Goal: Download file/media

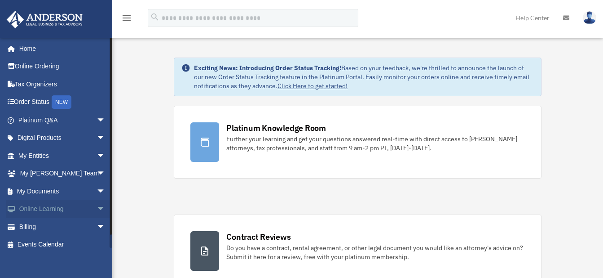
click at [97, 207] on span "arrow_drop_down" at bounding box center [106, 209] width 18 height 18
click at [97, 207] on span "arrow_drop_up" at bounding box center [106, 209] width 18 height 18
click at [97, 190] on span "arrow_drop_down" at bounding box center [106, 191] width 18 height 18
click at [58, 211] on link "Box" at bounding box center [66, 209] width 106 height 18
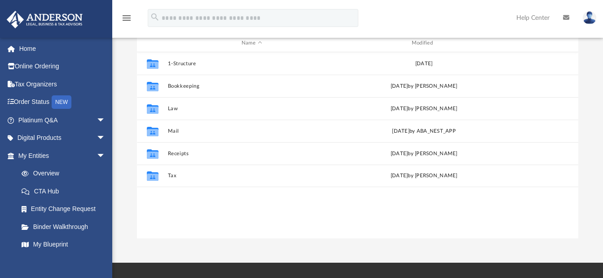
scroll to position [104, 0]
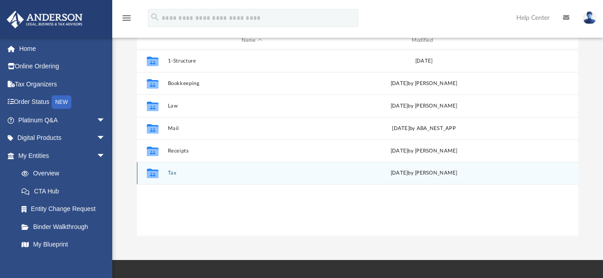
click at [177, 173] on button "Tax" at bounding box center [252, 173] width 168 height 6
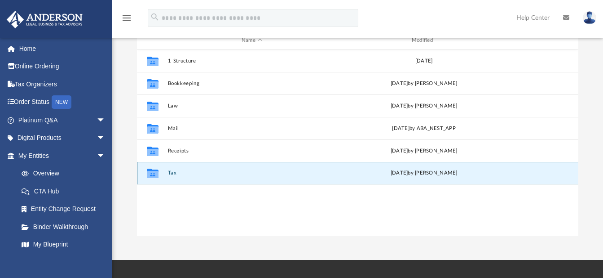
click at [177, 173] on button "Tax" at bounding box center [252, 173] width 168 height 6
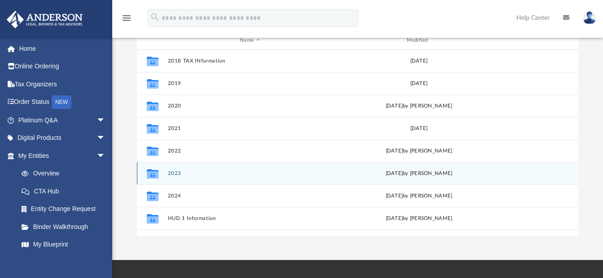
click at [174, 172] on button "2023" at bounding box center [250, 173] width 165 height 6
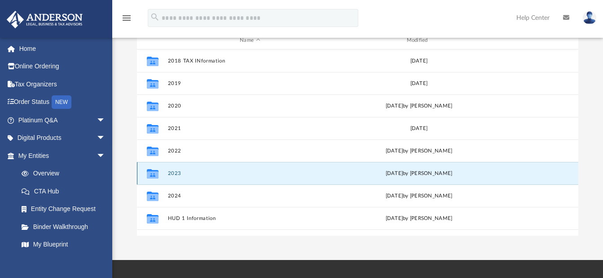
click at [174, 172] on button "2023" at bounding box center [250, 173] width 165 height 6
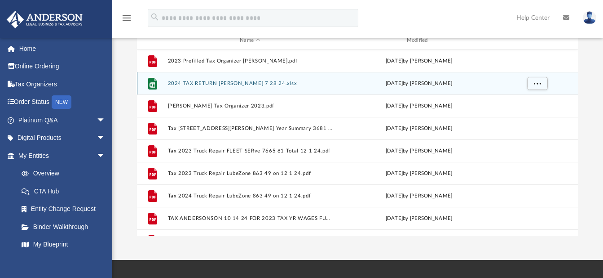
click at [209, 83] on button "2024 TAX RETURN ANDERSON 7 28 24.xlsx" at bounding box center [250, 83] width 165 height 6
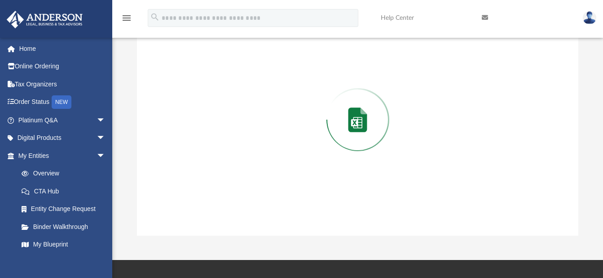
click at [209, 83] on div "Preview" at bounding box center [358, 120] width 442 height 232
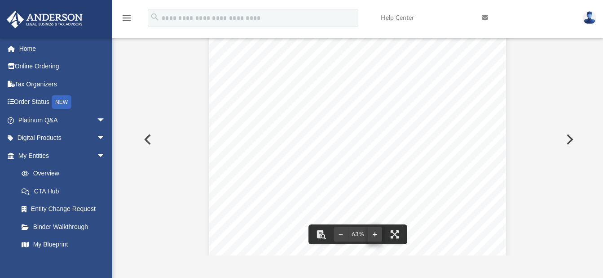
click at [376, 232] on button "File preview" at bounding box center [375, 234] width 14 height 20
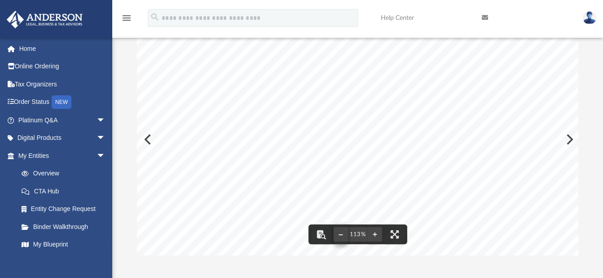
click at [338, 234] on button "File preview" at bounding box center [341, 234] width 14 height 20
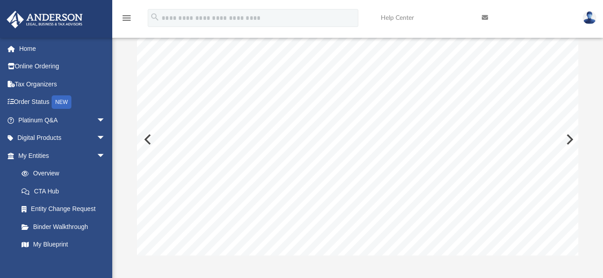
scroll to position [0, 51]
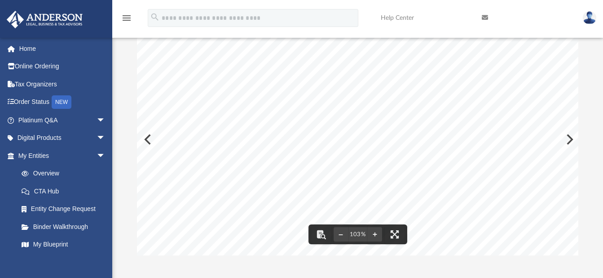
click at [432, 260] on div "App dwaynewise247@yahoo.com Sign Out dwaynewise247@yahoo.com Home Online Orderi…" at bounding box center [301, 97] width 603 height 363
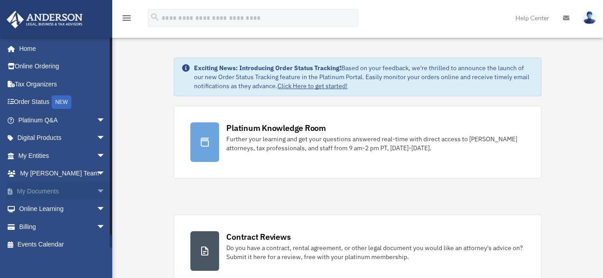
click at [97, 190] on span "arrow_drop_down" at bounding box center [106, 191] width 18 height 18
click at [62, 208] on link "Box" at bounding box center [66, 209] width 106 height 18
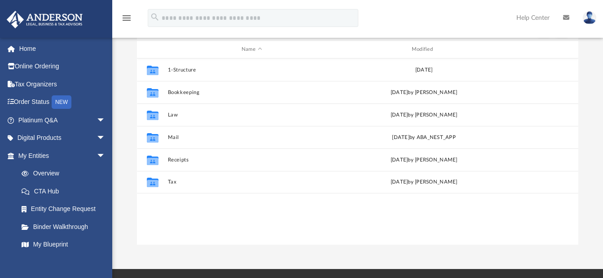
scroll to position [103, 0]
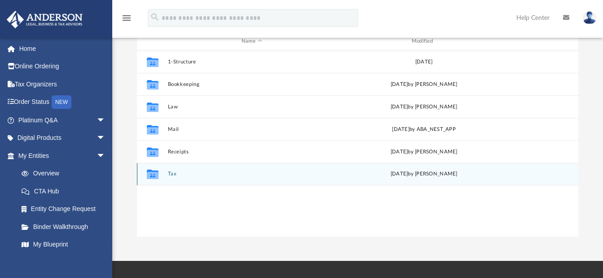
click at [176, 175] on button "Tax" at bounding box center [252, 174] width 168 height 6
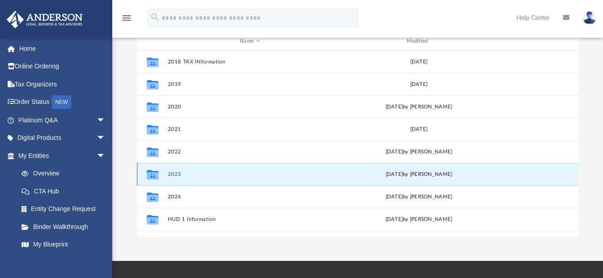
click at [176, 175] on button "2023" at bounding box center [250, 174] width 165 height 6
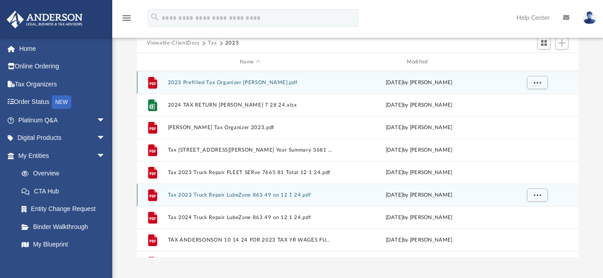
scroll to position [79, 0]
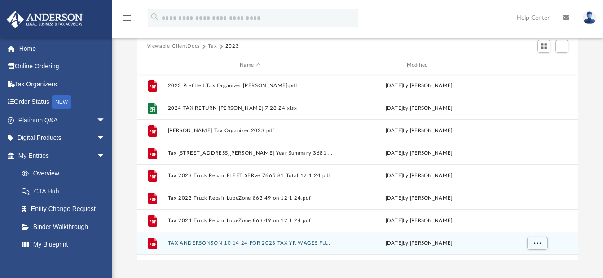
click at [199, 242] on button "TAX ANDERSONSON 10 14 24 FOR 2023 TAX YR WAGES FUEL.pdf" at bounding box center [250, 243] width 165 height 6
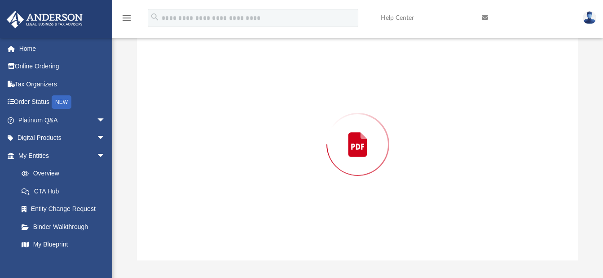
click at [199, 242] on div "Preview" at bounding box center [358, 144] width 442 height 232
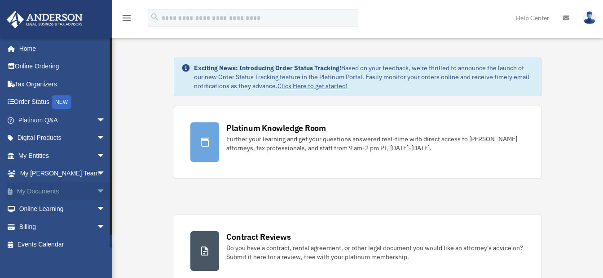
click at [97, 188] on span "arrow_drop_down" at bounding box center [106, 191] width 18 height 18
click at [61, 211] on link "Box" at bounding box center [66, 209] width 106 height 18
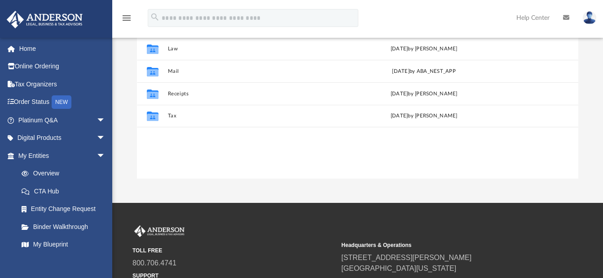
scroll to position [162, 0]
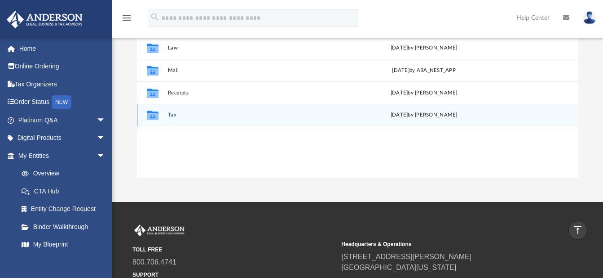
click at [172, 115] on button "Tax" at bounding box center [252, 115] width 168 height 6
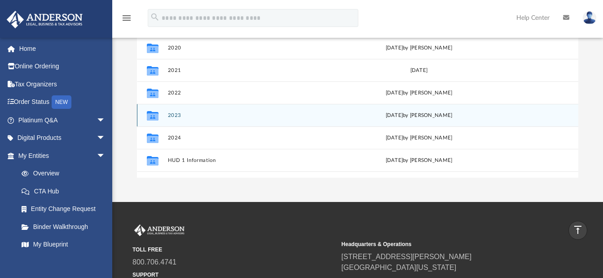
scroll to position [154, 0]
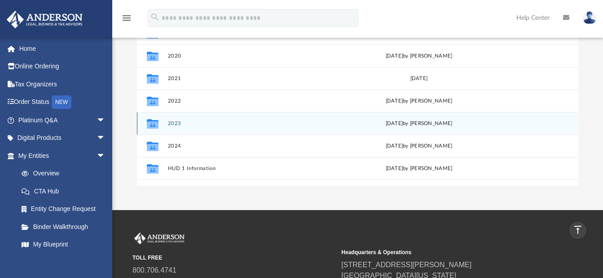
click at [174, 123] on button "2023" at bounding box center [250, 123] width 165 height 6
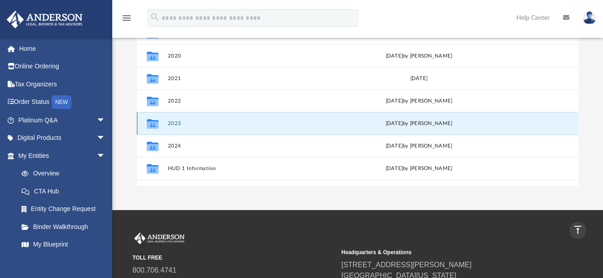
click at [174, 123] on button "2023" at bounding box center [250, 123] width 165 height 6
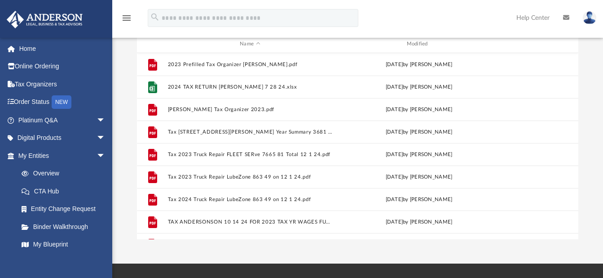
scroll to position [108, 0]
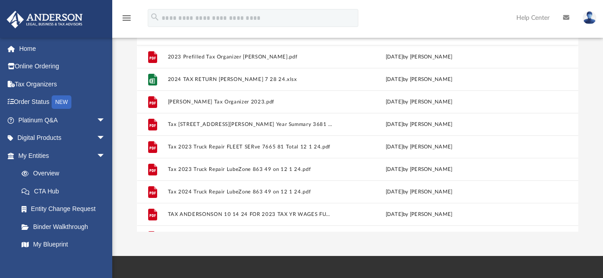
click at [600, 83] on div "Difficulty viewing your box folder? You can also access your account directly o…" at bounding box center [357, 88] width 491 height 287
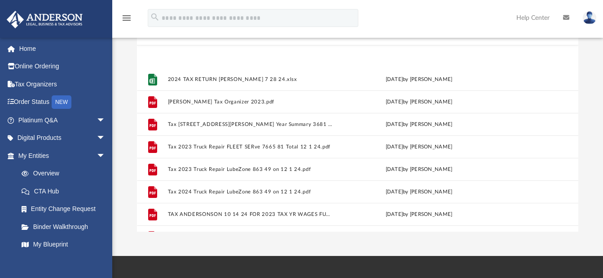
scroll to position [61, 0]
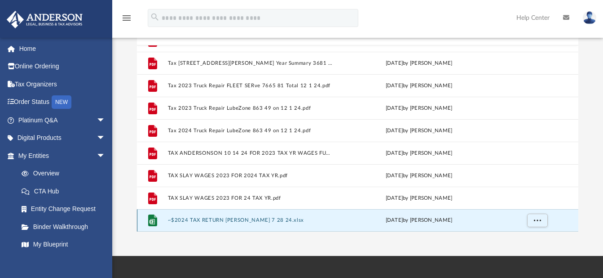
click at [234, 220] on button "~$2024 TAX RETURN ANDERSON 7 28 24.xlsx" at bounding box center [250, 220] width 165 height 6
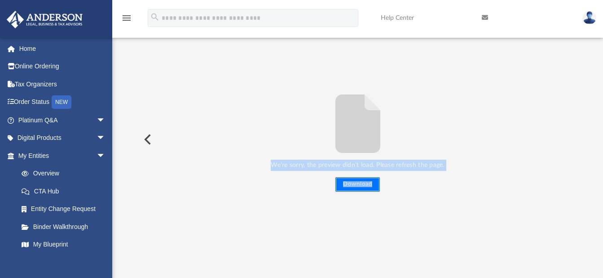
click at [350, 184] on button "Download" at bounding box center [357, 184] width 44 height 14
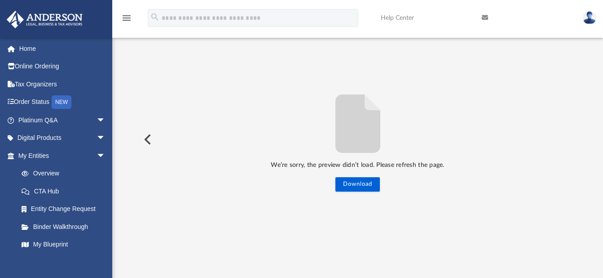
click at [287, 72] on div "We’re sorry, the preview didn’t load. Please refresh the page. Download" at bounding box center [358, 139] width 442 height 232
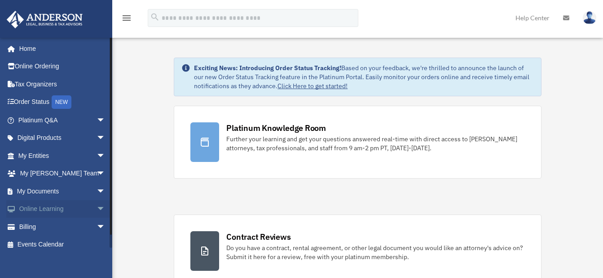
click at [97, 205] on span "arrow_drop_down" at bounding box center [106, 209] width 18 height 18
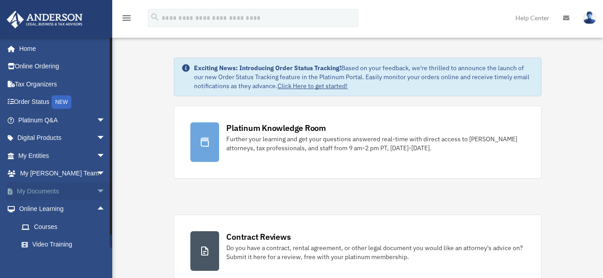
click at [97, 191] on span "arrow_drop_down" at bounding box center [106, 191] width 18 height 18
click at [48, 209] on link "Box" at bounding box center [66, 209] width 106 height 18
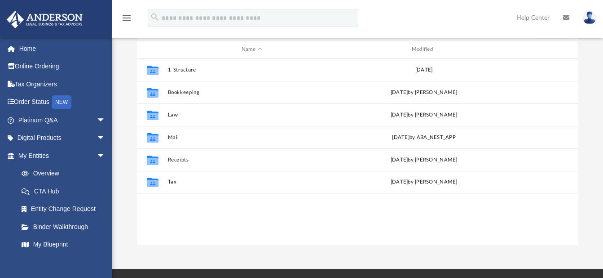
scroll to position [98, 0]
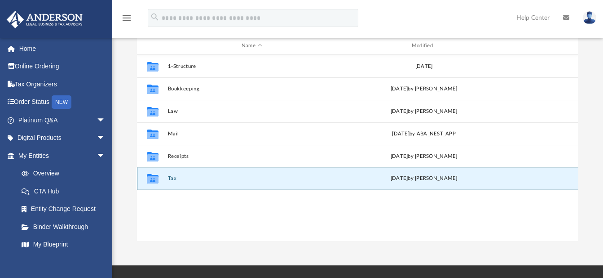
click at [171, 178] on button "Tax" at bounding box center [252, 179] width 168 height 6
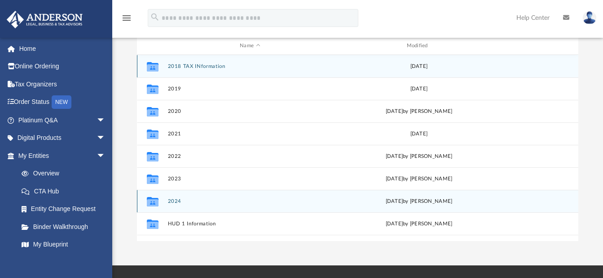
scroll to position [96, 0]
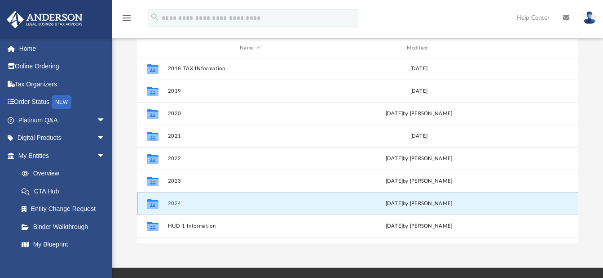
click at [175, 201] on button "2024" at bounding box center [250, 203] width 165 height 6
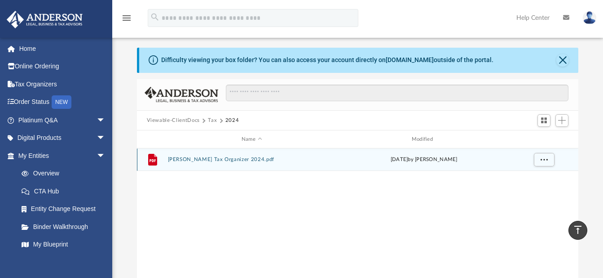
scroll to position [0, 0]
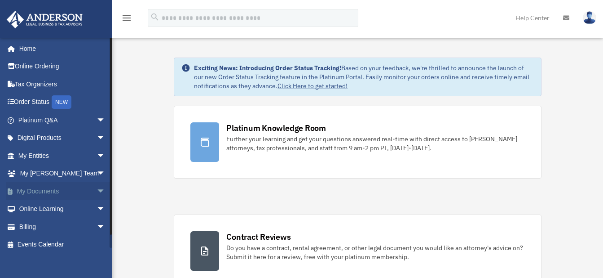
click at [97, 189] on span "arrow_drop_down" at bounding box center [106, 191] width 18 height 18
click at [54, 207] on link "Box" at bounding box center [66, 209] width 106 height 18
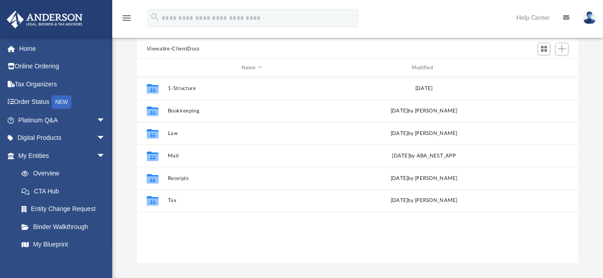
scroll to position [80, 0]
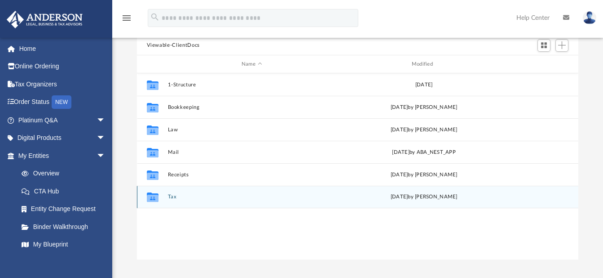
click at [171, 194] on button "Tax" at bounding box center [252, 197] width 168 height 6
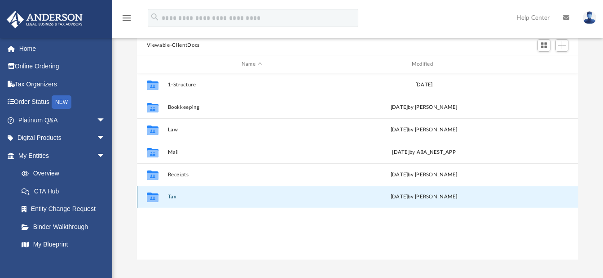
click at [171, 194] on button "Tax" at bounding box center [252, 197] width 168 height 6
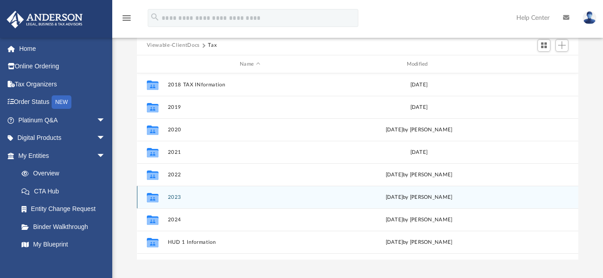
click at [175, 196] on button "2023" at bounding box center [250, 197] width 165 height 6
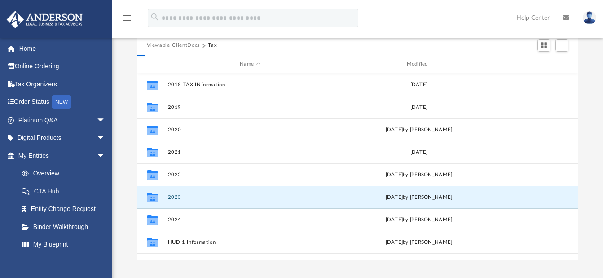
click at [175, 196] on button "2023" at bounding box center [250, 197] width 165 height 6
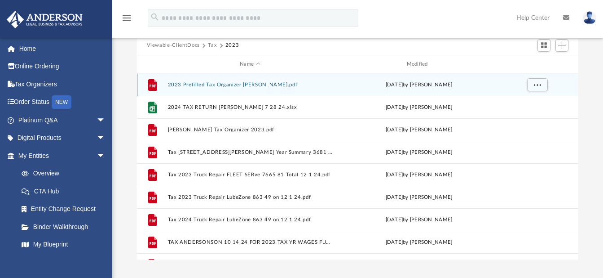
scroll to position [0, 0]
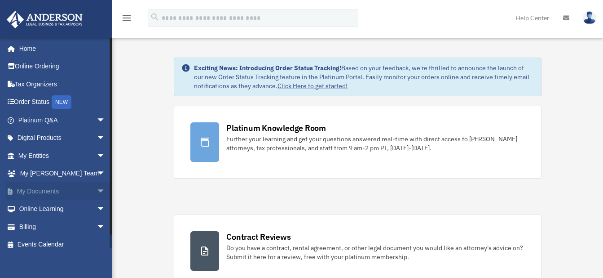
click at [97, 190] on span "arrow_drop_down" at bounding box center [106, 191] width 18 height 18
click at [56, 211] on link "Box" at bounding box center [66, 209] width 106 height 18
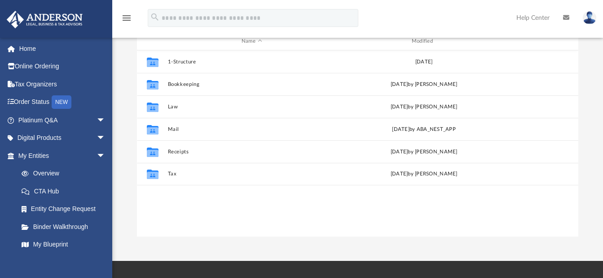
scroll to position [104, 0]
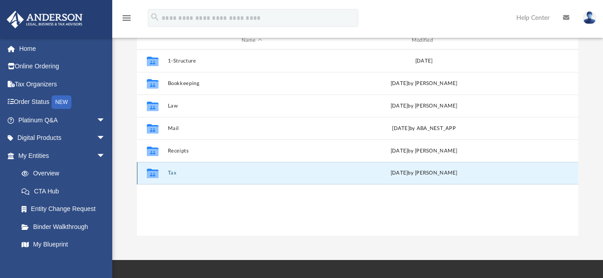
click at [172, 172] on button "Tax" at bounding box center [252, 173] width 168 height 6
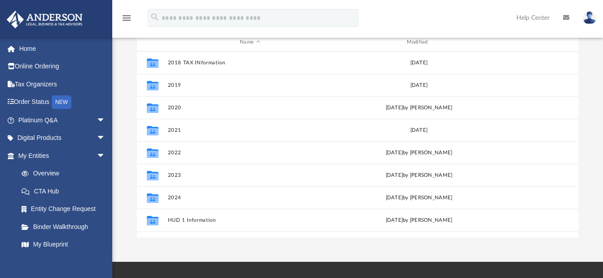
scroll to position [111, 0]
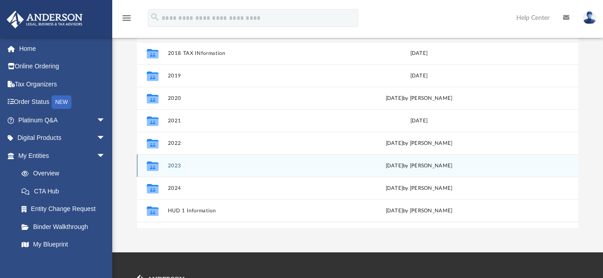
click at [178, 161] on div "Collaborated Folder 2023 Tue Dec 3 2024 by Dwayne Michell Wise" at bounding box center [358, 165] width 442 height 22
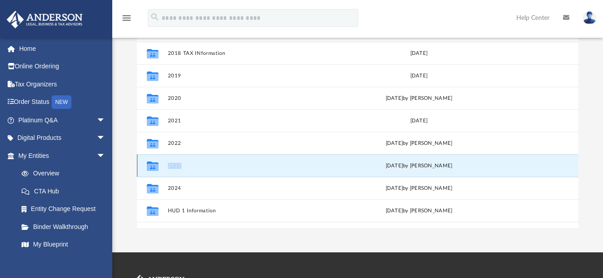
click at [178, 161] on div "Collaborated Folder 2023 Tue Dec 3 2024 by Dwayne Michell Wise" at bounding box center [358, 165] width 442 height 22
drag, startPoint x: 178, startPoint y: 161, endPoint x: 204, endPoint y: 165, distance: 26.3
click at [204, 165] on button "2023" at bounding box center [250, 166] width 165 height 6
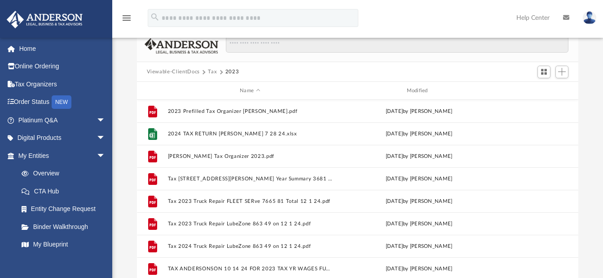
scroll to position [54, 0]
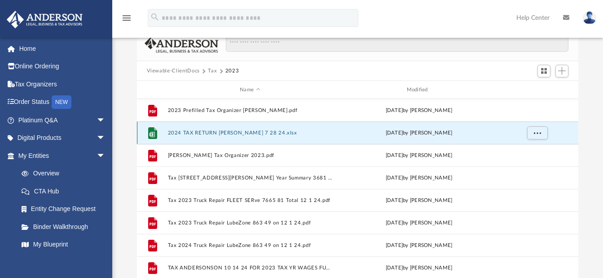
click at [235, 134] on button "2024 TAX RETURN ANDERSON 7 28 24.xlsx" at bounding box center [250, 133] width 165 height 6
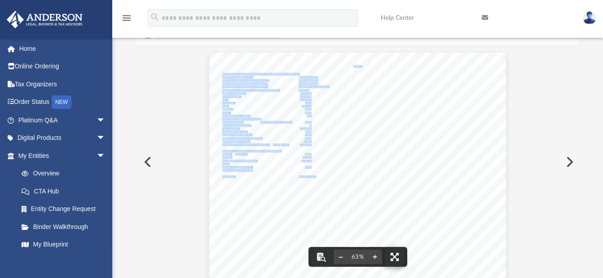
click at [396, 255] on button "File preview" at bounding box center [395, 257] width 20 height 20
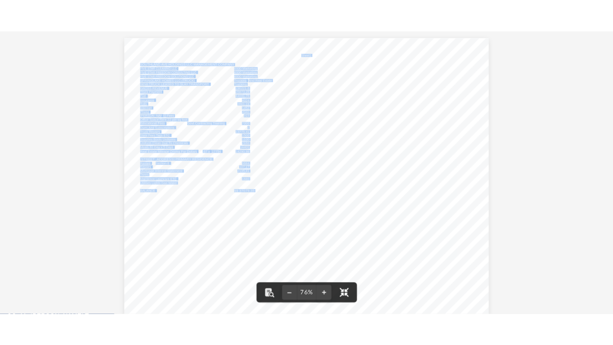
scroll to position [198, 445]
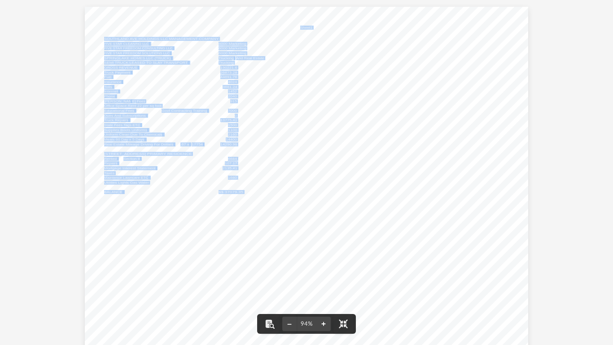
click at [324, 277] on button "File preview" at bounding box center [324, 324] width 14 height 20
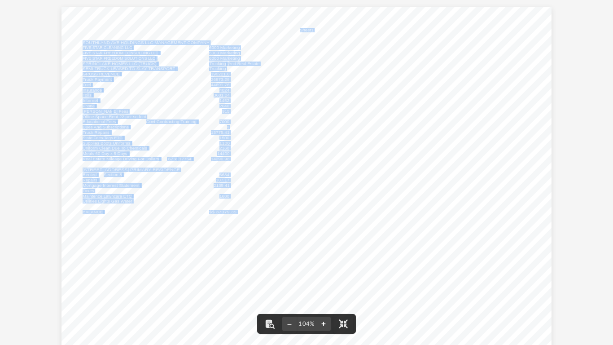
click at [324, 277] on button "File preview" at bounding box center [324, 324] width 14 height 20
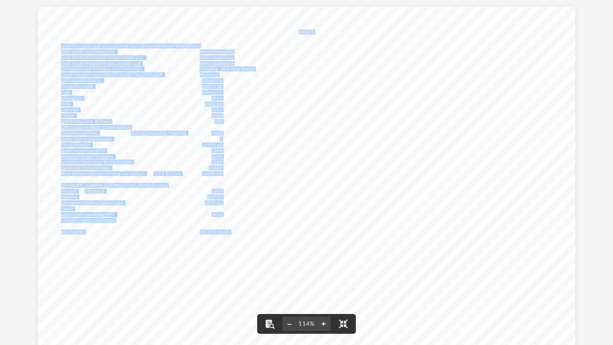
click at [324, 277] on button "File preview" at bounding box center [324, 324] width 14 height 20
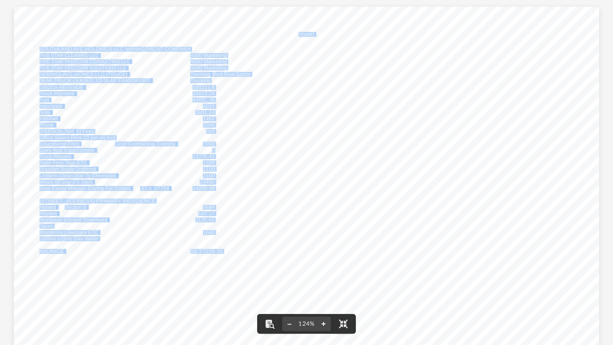
click at [324, 277] on button "File preview" at bounding box center [324, 324] width 14 height 20
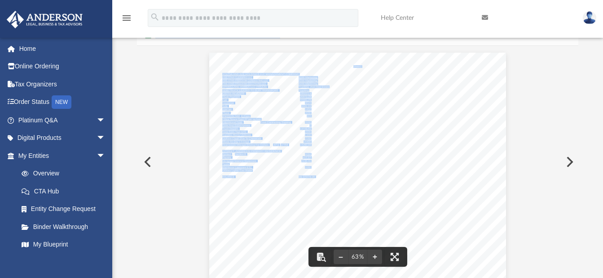
scroll to position [198, 435]
